Goal: Find specific page/section: Find specific page/section

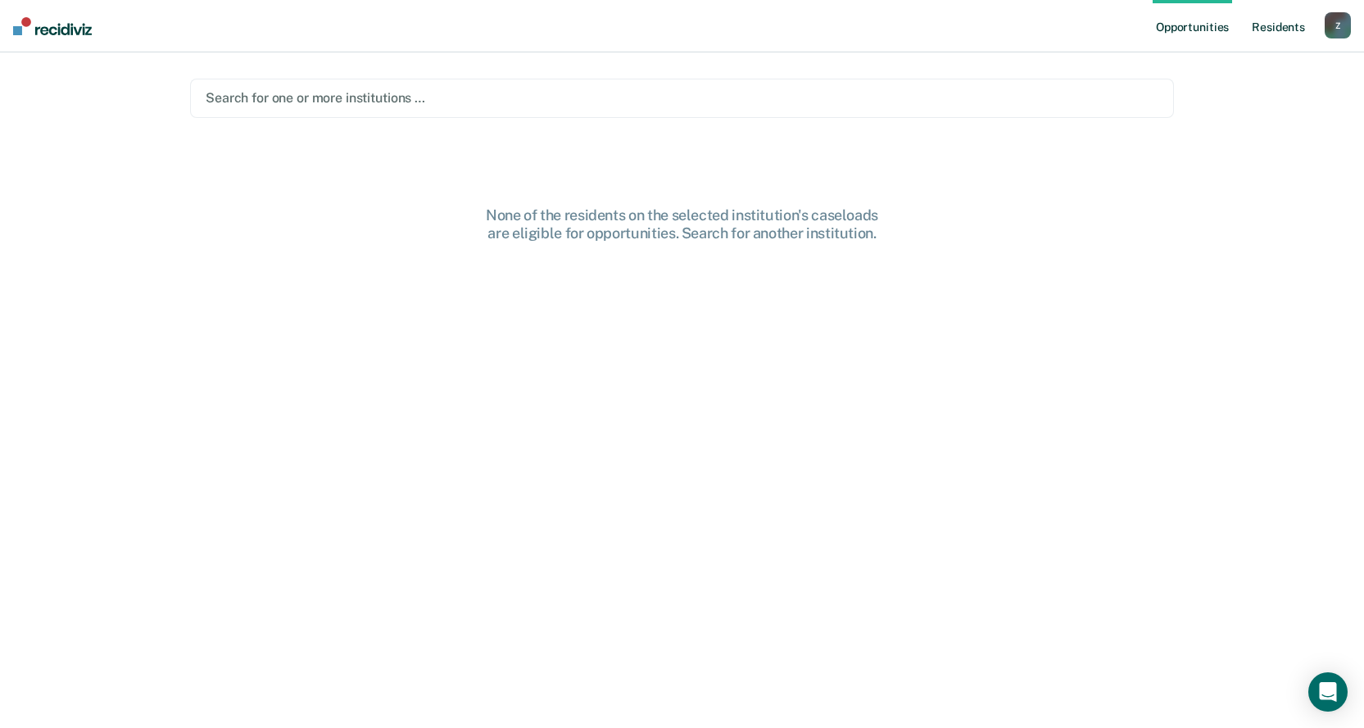
click at [1271, 24] on link "Resident s" at bounding box center [1278, 26] width 60 height 52
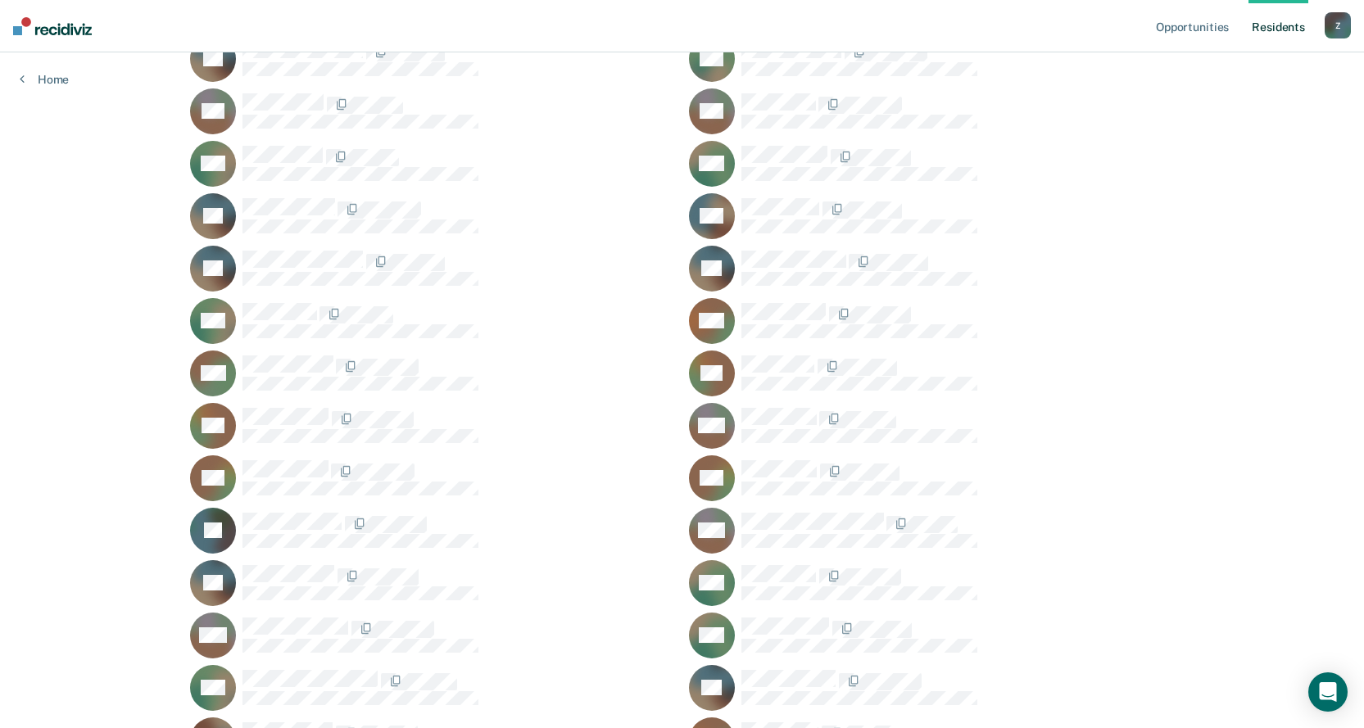
scroll to position [60292, 0]
